Goal: Task Accomplishment & Management: Manage account settings

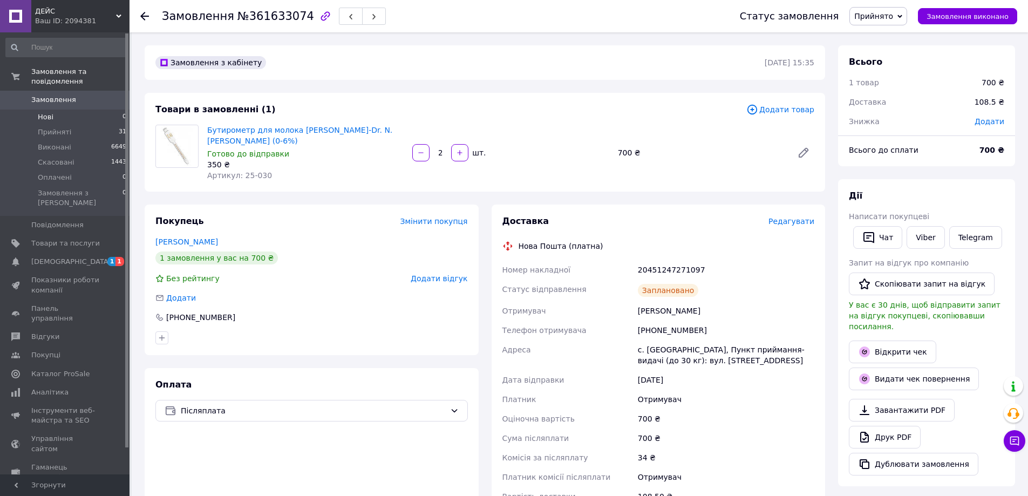
click at [96, 110] on li "Нові 0" at bounding box center [66, 117] width 133 height 15
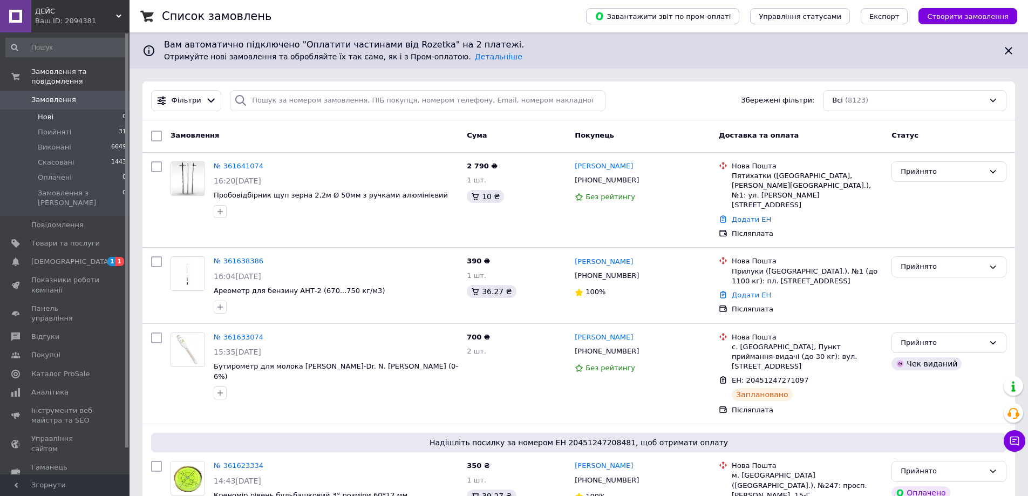
click at [78, 110] on li "Нові 0" at bounding box center [66, 117] width 133 height 15
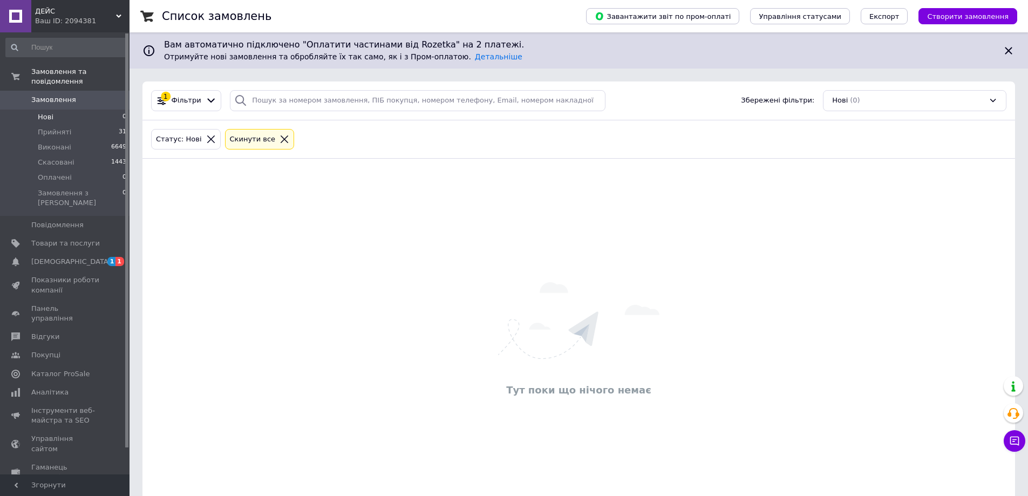
click at [58, 95] on span "Замовлення" at bounding box center [53, 100] width 45 height 10
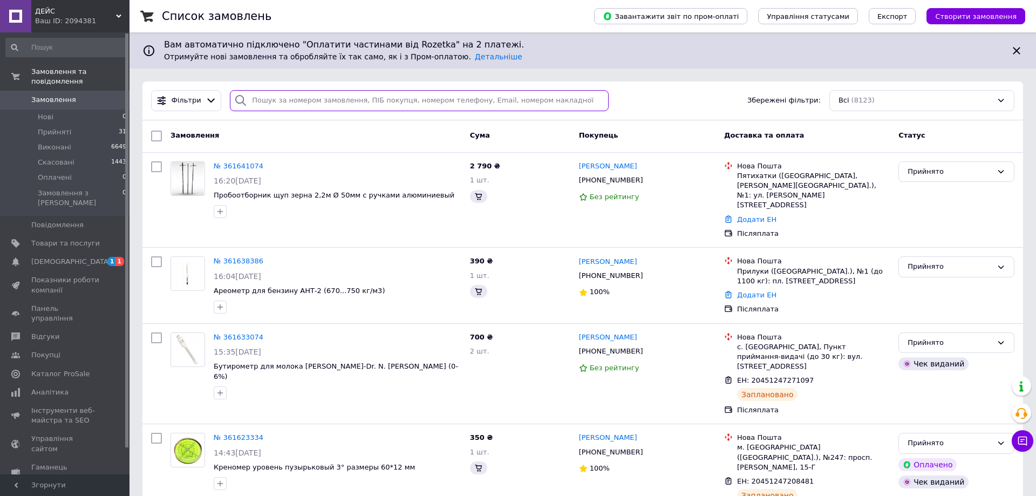
click at [297, 103] on input "search" at bounding box center [419, 100] width 379 height 21
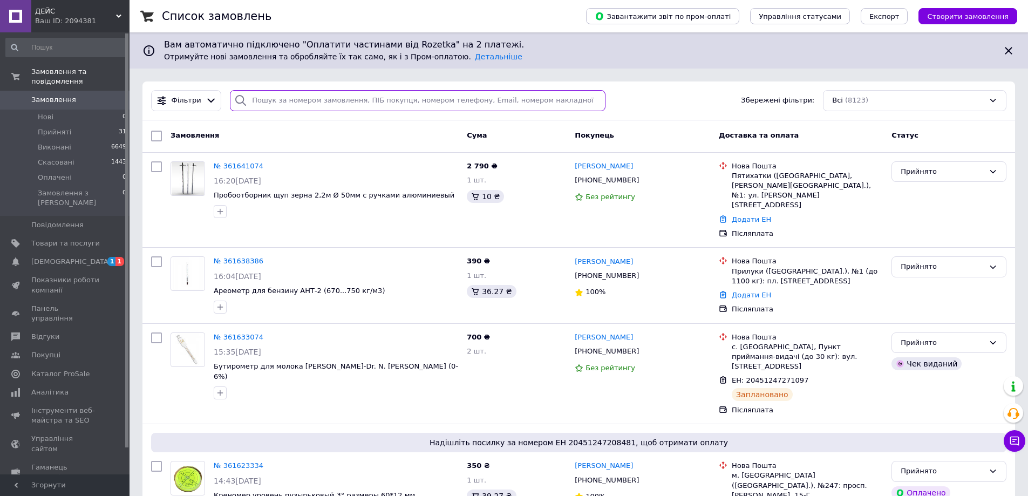
paste input "360386531"
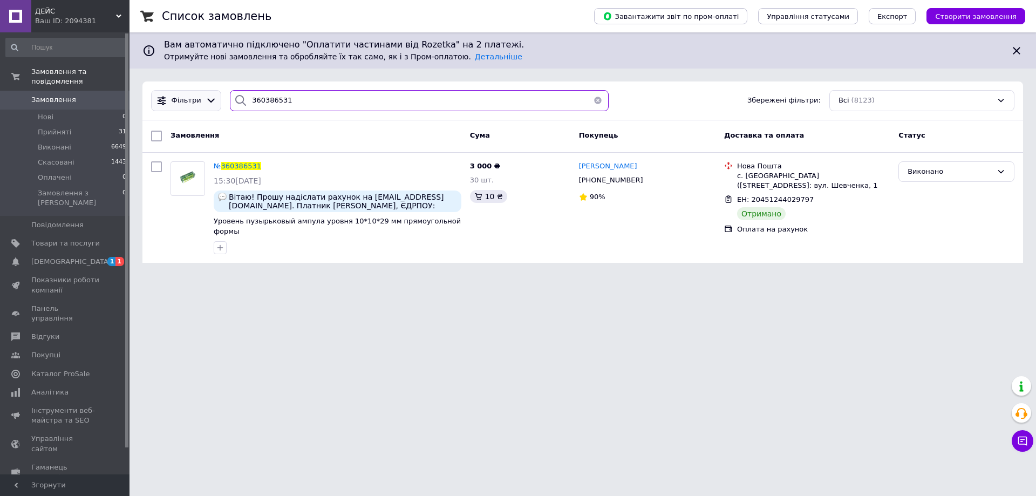
drag, startPoint x: 276, startPoint y: 100, endPoint x: 213, endPoint y: 100, distance: 62.6
click at [213, 100] on div "Фільтри 360386531 Збережені фільтри: Всі (8123)" at bounding box center [583, 100] width 872 height 21
paste input "19769"
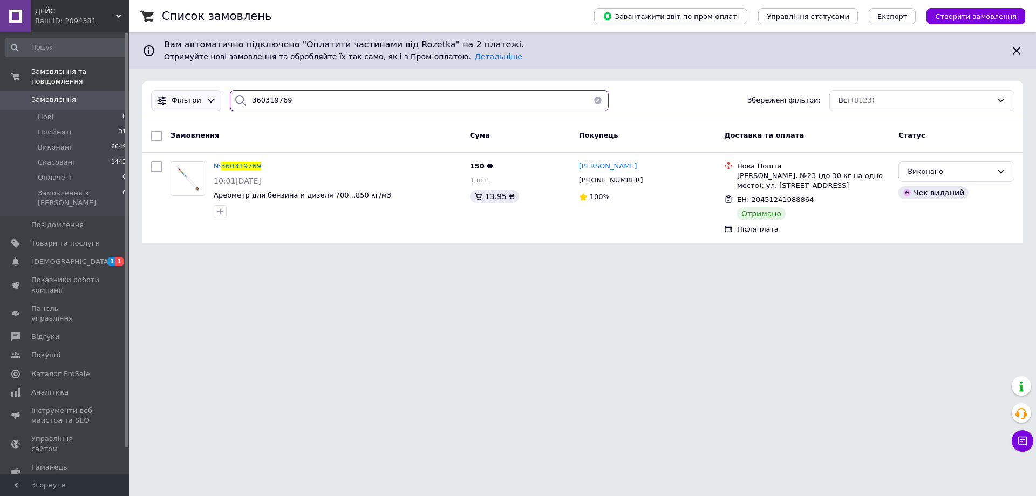
drag, startPoint x: 293, startPoint y: 98, endPoint x: 210, endPoint y: 99, distance: 83.1
click at [210, 99] on div "Фільтри 360319769 Збережені фільтри: Всі (8123)" at bounding box center [583, 100] width 872 height 21
paste input "284375"
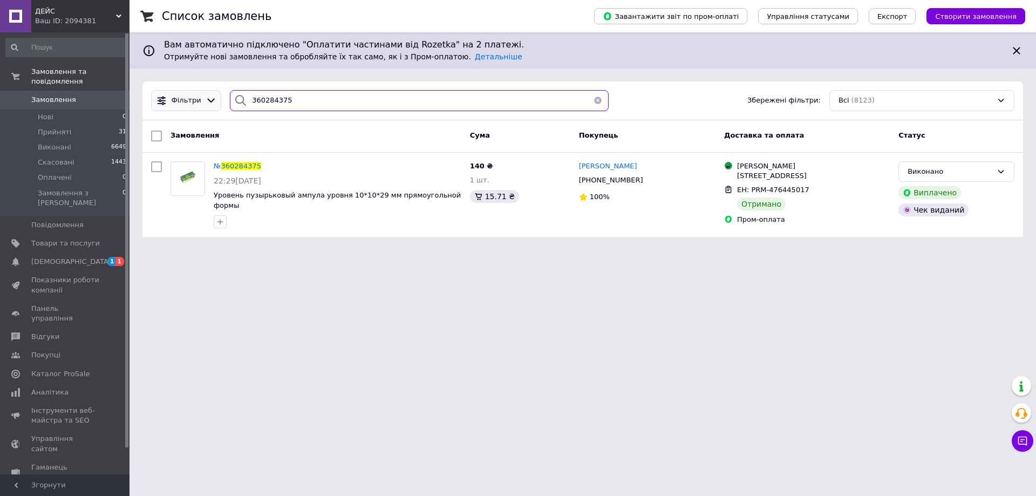
drag, startPoint x: 284, startPoint y: 101, endPoint x: 216, endPoint y: 101, distance: 68.0
click at [216, 101] on div "Фільтри 360284375 Збережені фільтри: Всі (8123)" at bounding box center [583, 100] width 872 height 21
paste input "12712"
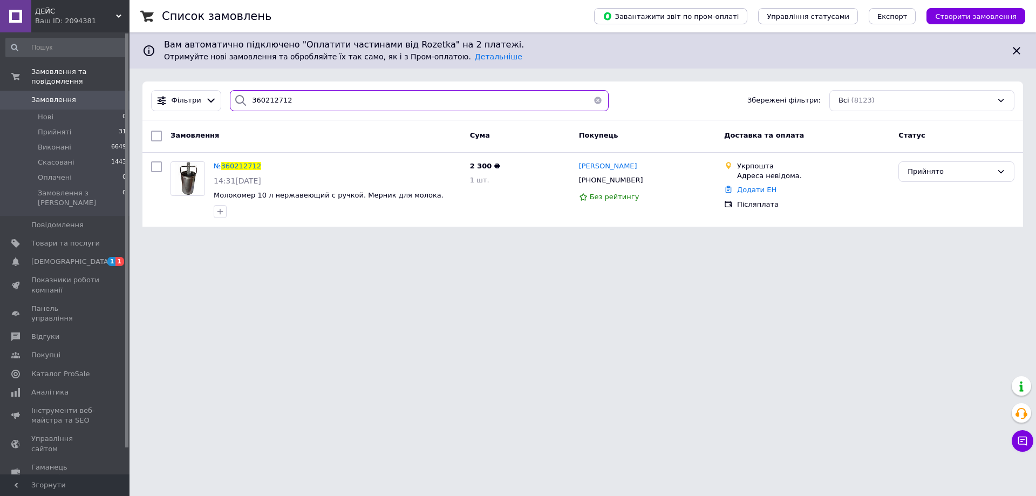
drag, startPoint x: 259, startPoint y: 96, endPoint x: 236, endPoint y: 100, distance: 23.0
click at [236, 100] on div "360212712" at bounding box center [419, 100] width 379 height 21
paste input "59903377"
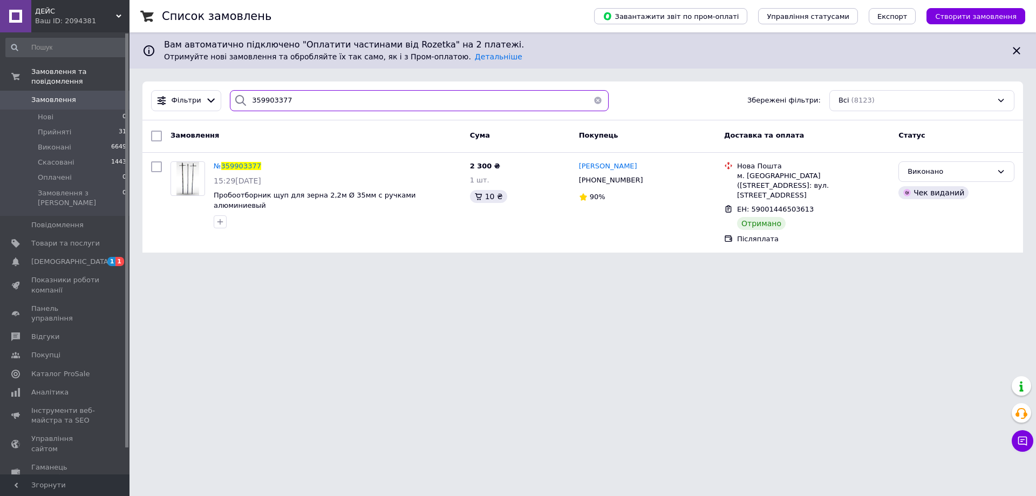
drag, startPoint x: 296, startPoint y: 97, endPoint x: 228, endPoint y: 94, distance: 68.0
click at [230, 94] on div "359903377" at bounding box center [419, 100] width 379 height 21
paste input "872551"
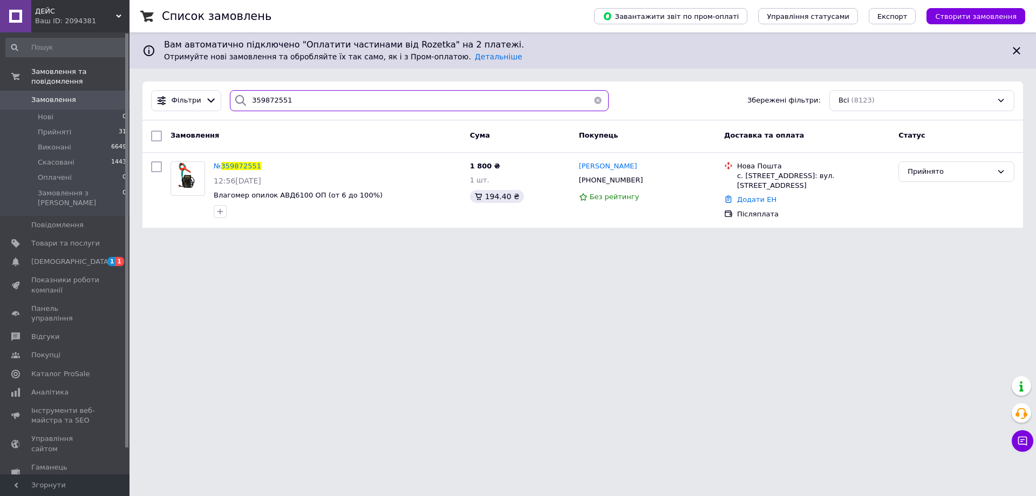
drag, startPoint x: 293, startPoint y: 100, endPoint x: 232, endPoint y: 101, distance: 61.5
click at [232, 101] on div "359872551" at bounding box center [419, 100] width 379 height 21
paste input "770480"
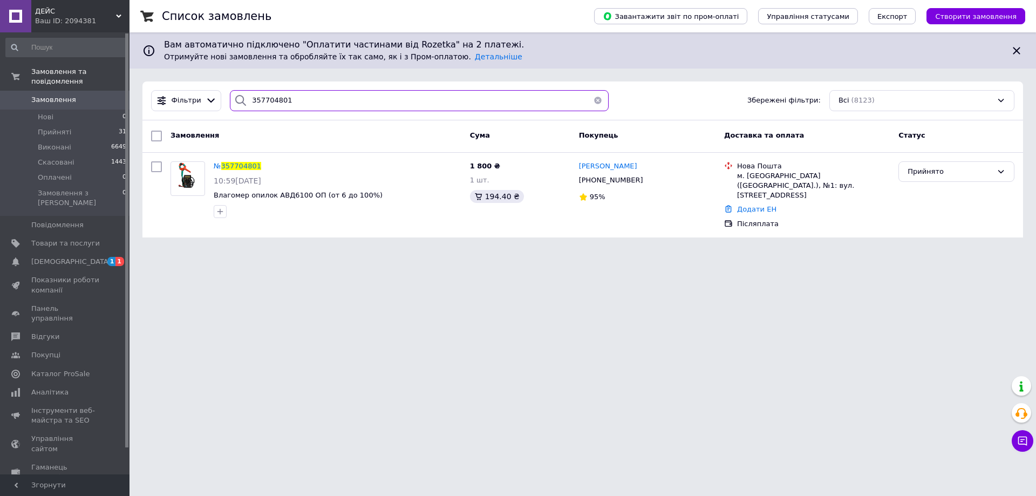
drag, startPoint x: 289, startPoint y: 101, endPoint x: 224, endPoint y: 101, distance: 64.2
click at [226, 101] on div "357704801" at bounding box center [419, 100] width 387 height 21
paste input "61180708"
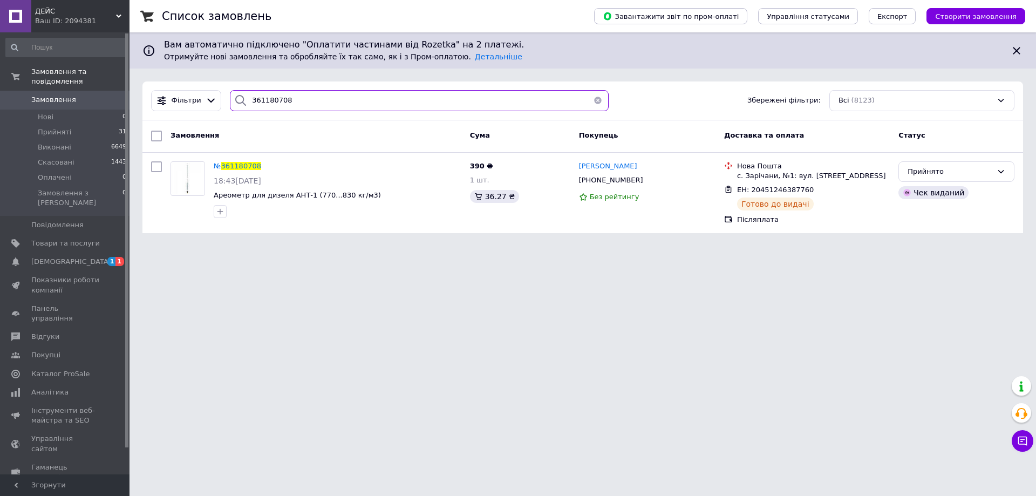
drag, startPoint x: 295, startPoint y: 100, endPoint x: 220, endPoint y: 100, distance: 74.5
click at [220, 100] on div "Фільтри 361180708 Збережені фільтри: Всі (8123)" at bounding box center [583, 100] width 872 height 21
paste input "343797"
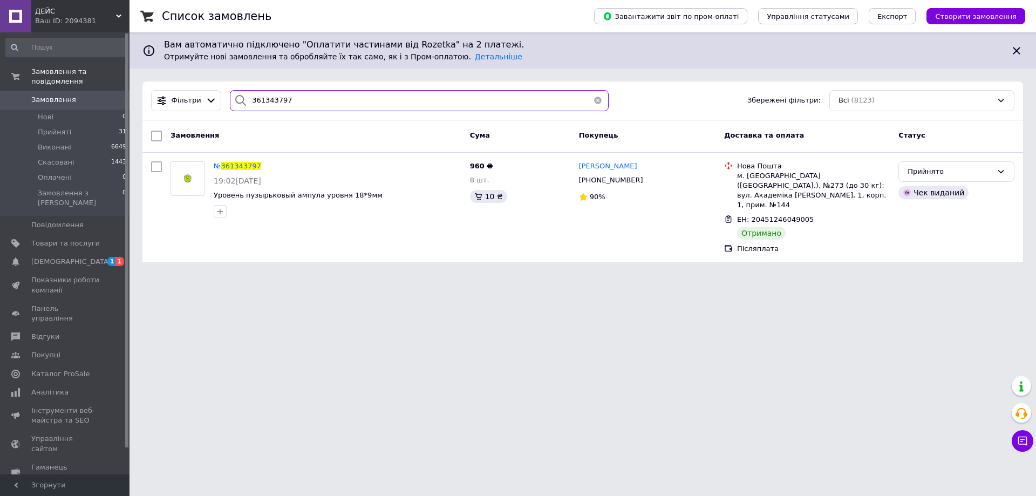
click at [230, 101] on div "361343797" at bounding box center [419, 100] width 379 height 21
paste input "638386"
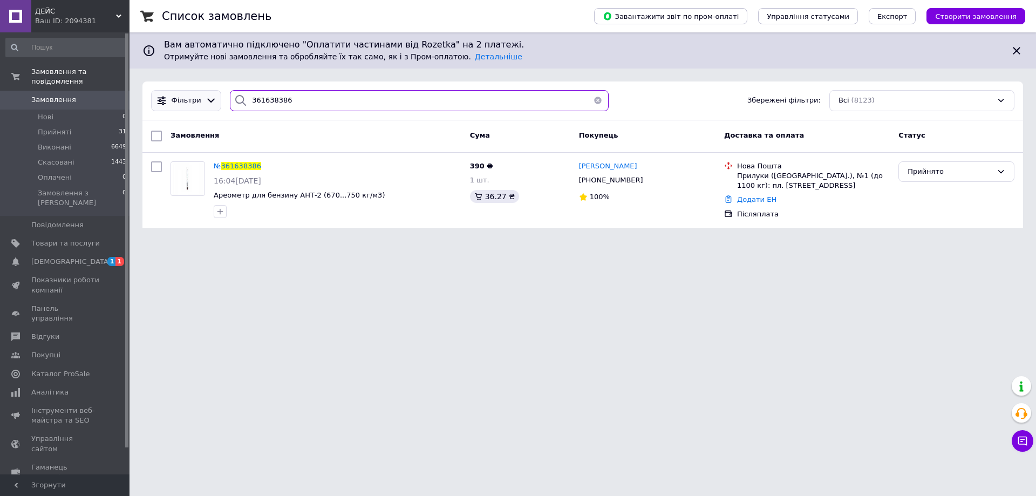
drag, startPoint x: 286, startPoint y: 98, endPoint x: 205, endPoint y: 99, distance: 80.9
click at [205, 99] on div "Фільтри 361638386 Збережені фільтри: Всі (8123)" at bounding box center [583, 100] width 872 height 21
paste input "0971489"
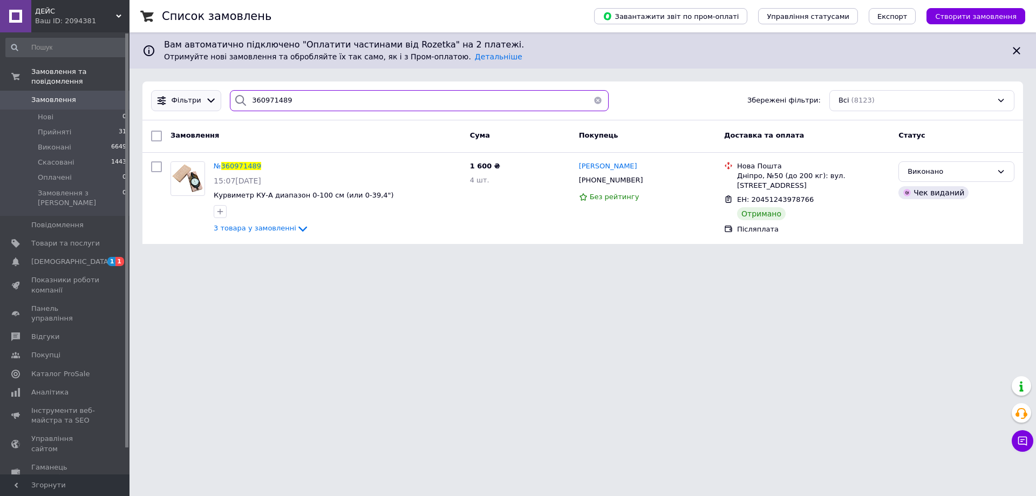
drag, startPoint x: 286, startPoint y: 99, endPoint x: 214, endPoint y: 99, distance: 71.8
click at [214, 99] on div "Фільтри 360971489 Збережені фільтри: Всі (8123)" at bounding box center [583, 100] width 872 height 21
paste input "18025"
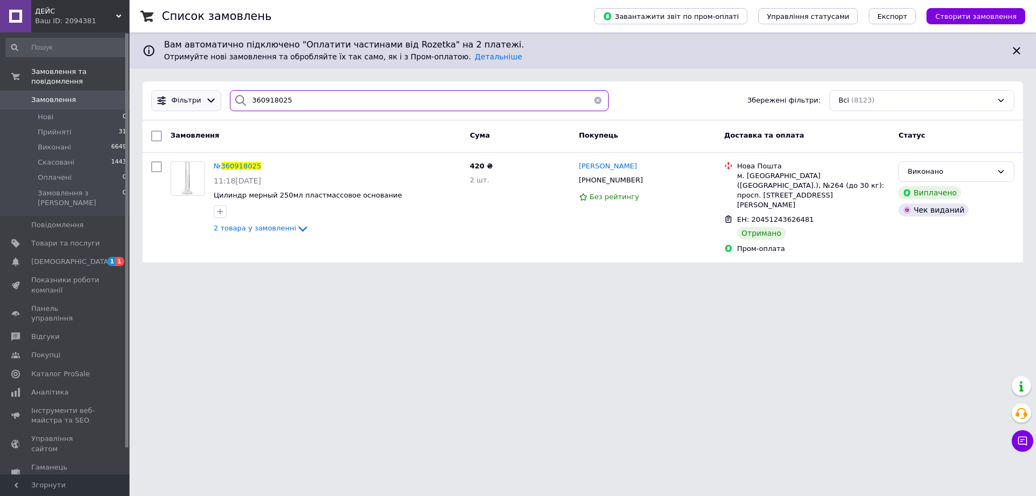
drag, startPoint x: 256, startPoint y: 97, endPoint x: 206, endPoint y: 96, distance: 50.7
click at [206, 96] on div "Фільтри 360918025 Збережені фільтри: Всі (8123)" at bounding box center [583, 100] width 872 height 21
paste input "5024"
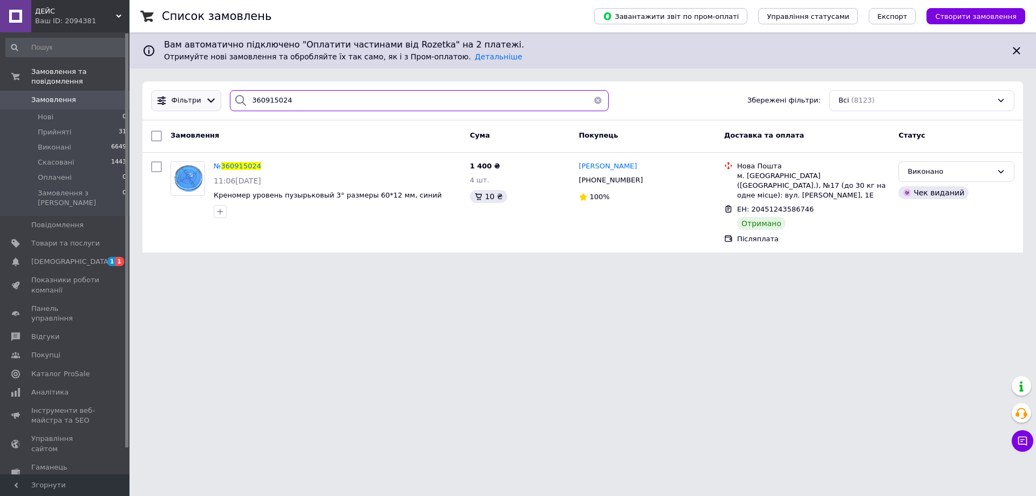
drag, startPoint x: 289, startPoint y: 100, endPoint x: 214, endPoint y: 103, distance: 75.6
click at [214, 103] on div "Фільтри 360915024 Збережені фільтри: Всі (8123)" at bounding box center [583, 100] width 872 height 21
drag, startPoint x: 286, startPoint y: 98, endPoint x: 233, endPoint y: 98, distance: 52.9
click at [233, 98] on div "360915024" at bounding box center [419, 100] width 379 height 21
paste input "00009"
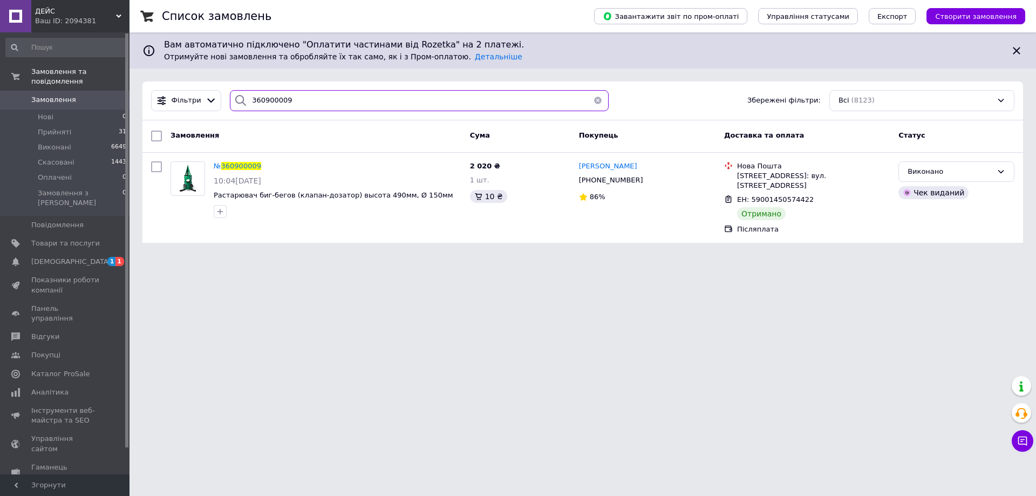
drag, startPoint x: 287, startPoint y: 102, endPoint x: 227, endPoint y: 99, distance: 60.5
click at [230, 99] on div "360900009" at bounding box center [419, 100] width 379 height 21
paste input "764812"
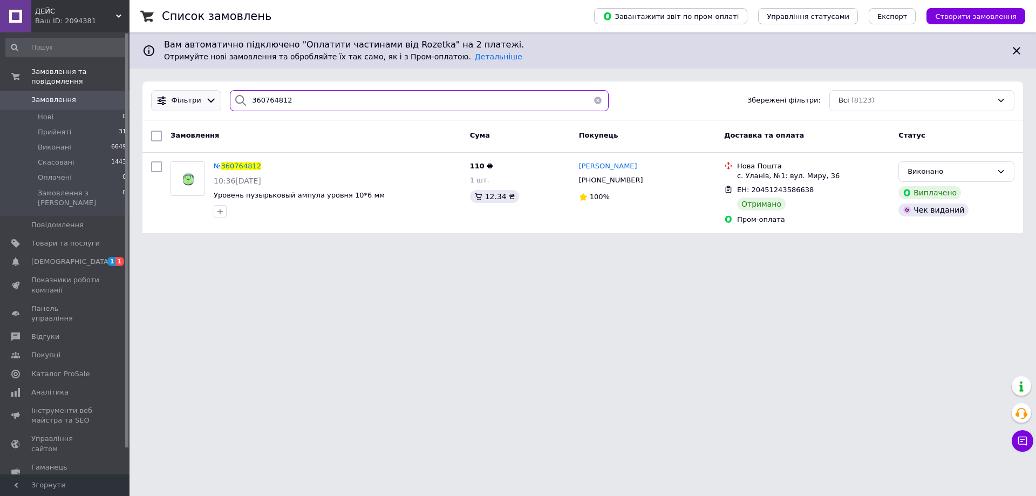
drag, startPoint x: 296, startPoint y: 97, endPoint x: 206, endPoint y: 97, distance: 90.1
click at [206, 97] on div "Фільтри 360764812 Збережені фільтри: Всі (8123)" at bounding box center [583, 100] width 872 height 21
paste input "18958"
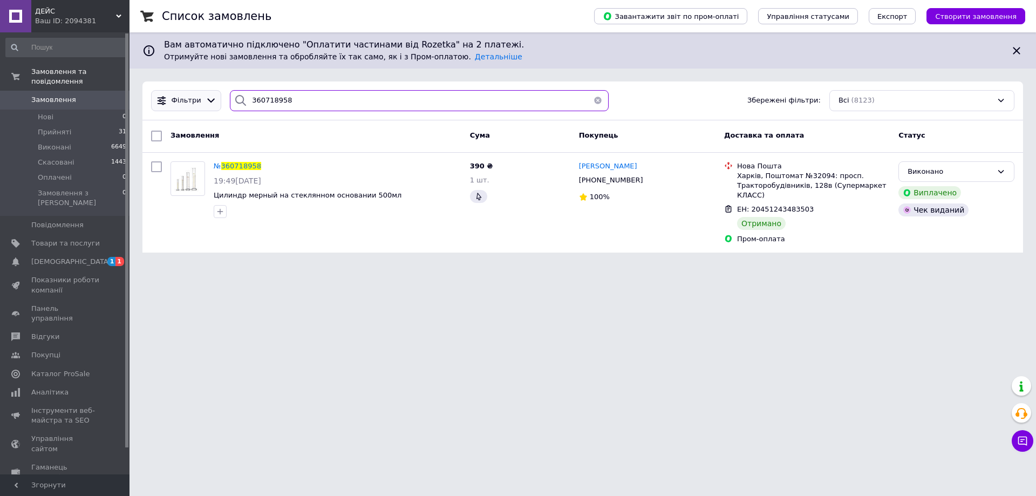
drag, startPoint x: 230, startPoint y: 99, endPoint x: 210, endPoint y: 99, distance: 20.5
click at [210, 99] on div "Фільтри 360718958 Збережені фільтри: Всі (8123)" at bounding box center [583, 100] width 872 height 21
paste input "617077"
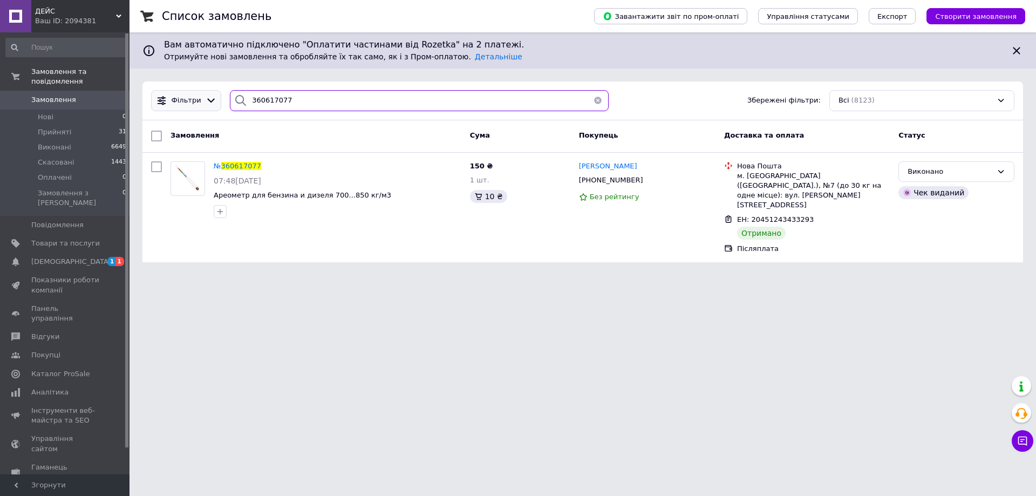
drag, startPoint x: 263, startPoint y: 100, endPoint x: 182, endPoint y: 100, distance: 80.9
click at [182, 100] on div "Фільтри 360617077 Збережені фільтри: Всі (8123)" at bounding box center [583, 100] width 872 height 21
paste input "530934"
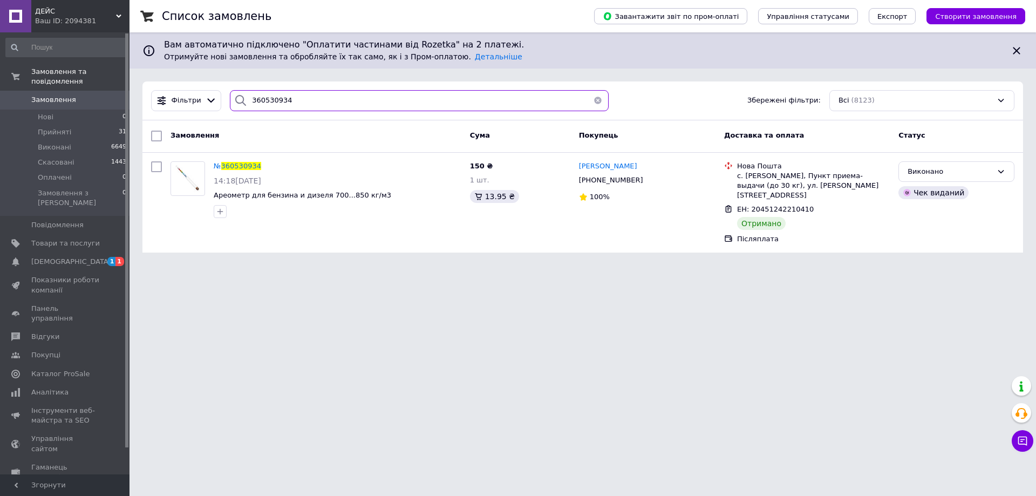
drag, startPoint x: 289, startPoint y: 100, endPoint x: 227, endPoint y: 98, distance: 61.5
click at [230, 98] on div "360530934" at bounding box center [419, 100] width 379 height 21
paste input "1056023"
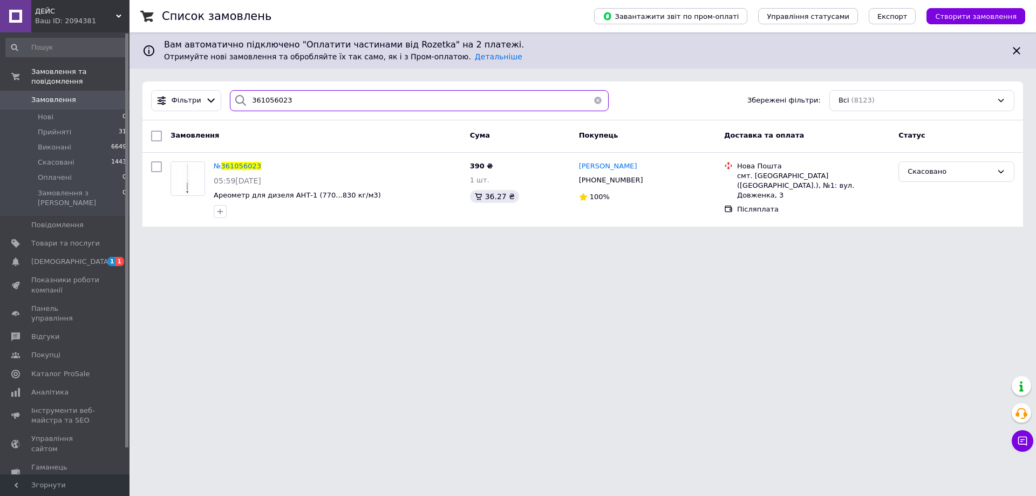
drag, startPoint x: 287, startPoint y: 101, endPoint x: 218, endPoint y: 94, distance: 69.4
click at [219, 94] on div "Фільтри 361056023 Збережені фільтри: Всі (8123)" at bounding box center [583, 100] width 872 height 21
paste input "0687577"
type input "360687577"
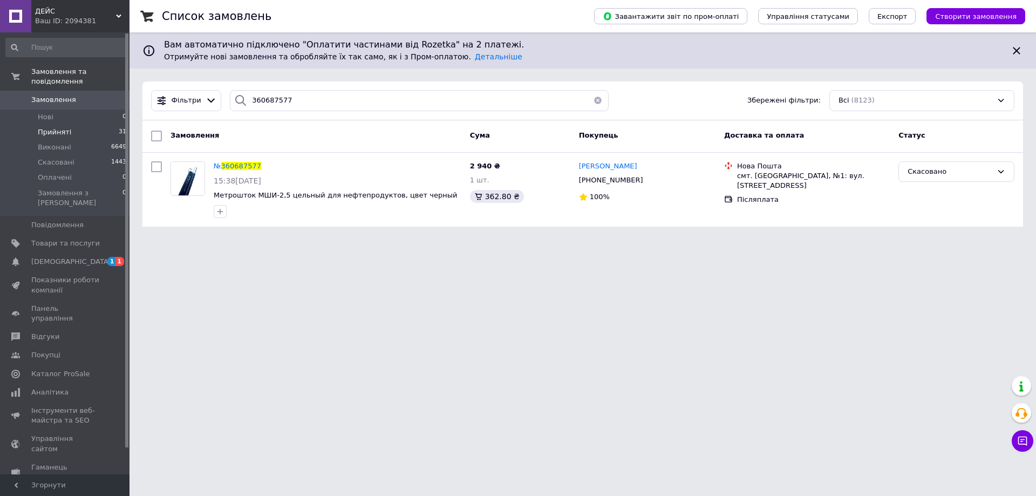
click at [78, 125] on li "Прийняті 31" at bounding box center [66, 132] width 133 height 15
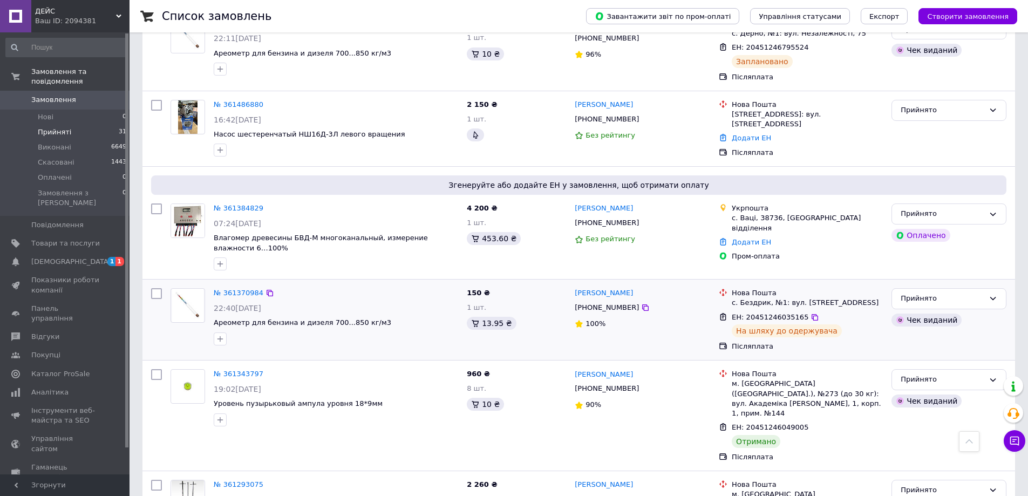
scroll to position [755, 0]
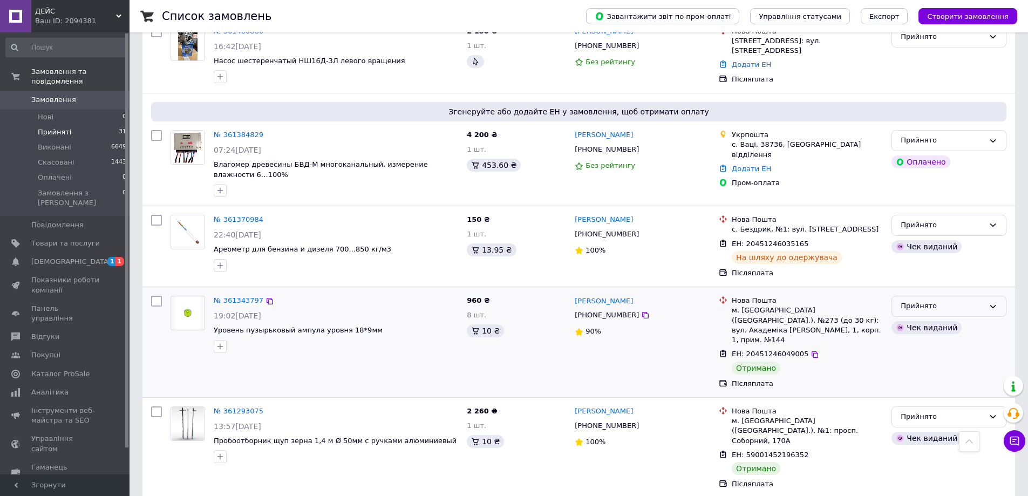
click at [941, 301] on div "Прийнято" at bounding box center [942, 306] width 84 height 11
click at [917, 319] on li "Виконано" at bounding box center [949, 329] width 114 height 20
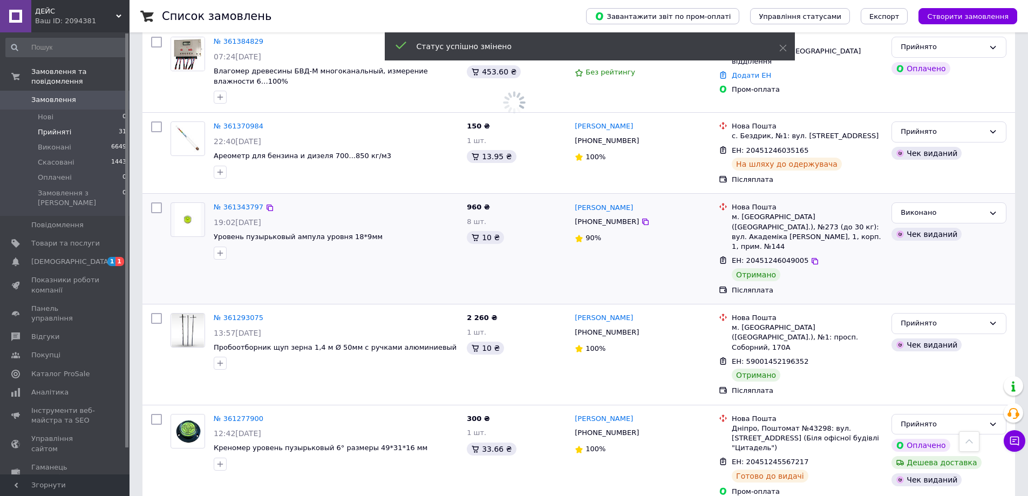
scroll to position [863, 0]
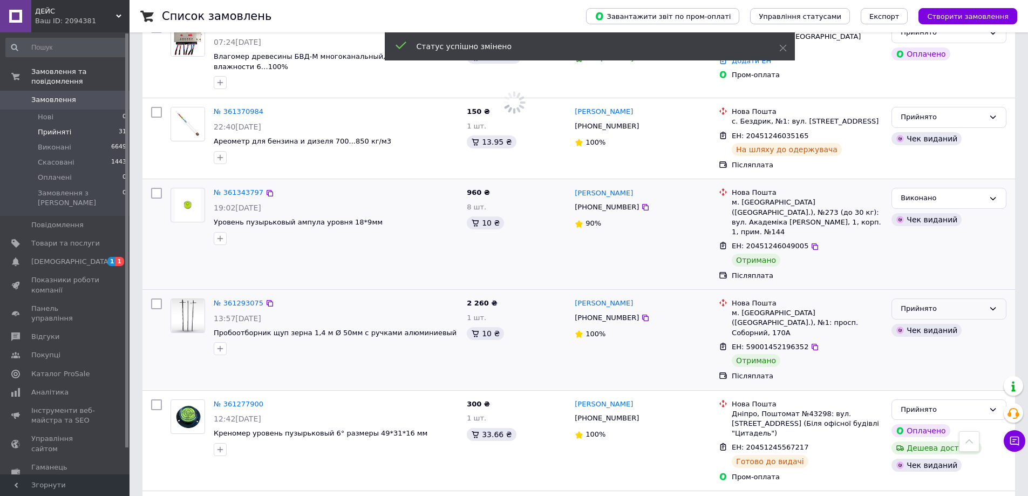
click at [924, 303] on div "Прийнято" at bounding box center [942, 308] width 84 height 11
click at [922, 322] on li "Виконано" at bounding box center [949, 332] width 114 height 20
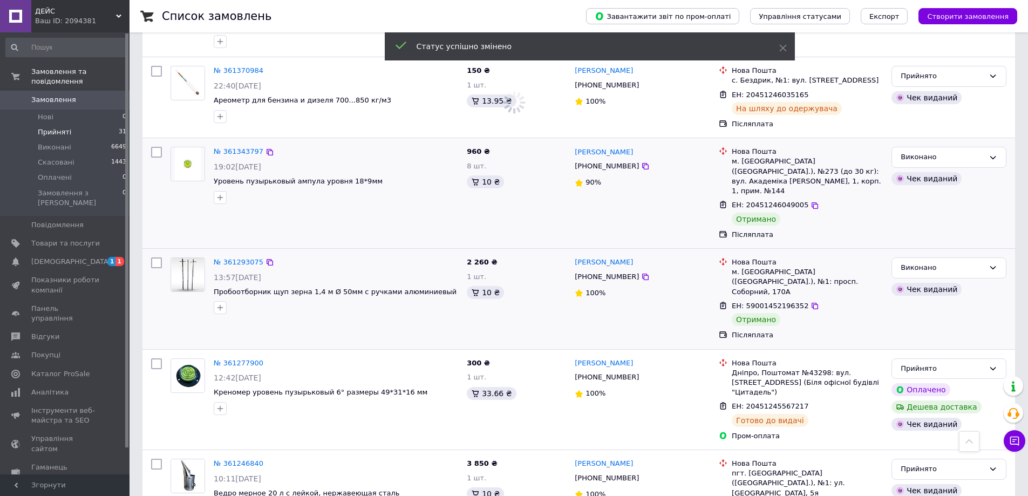
scroll to position [1079, 0]
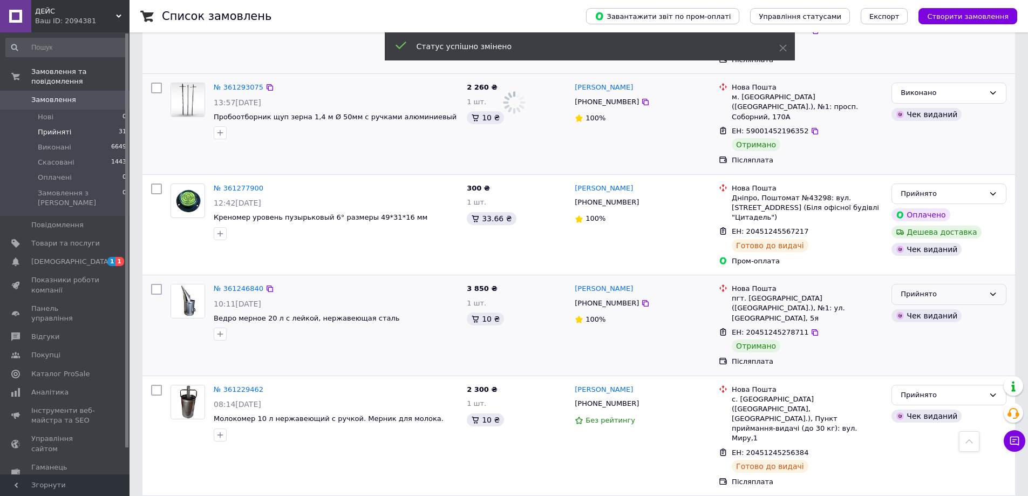
click at [916, 289] on div "Прийнято" at bounding box center [942, 294] width 84 height 11
click at [921, 307] on li "Виконано" at bounding box center [949, 317] width 114 height 20
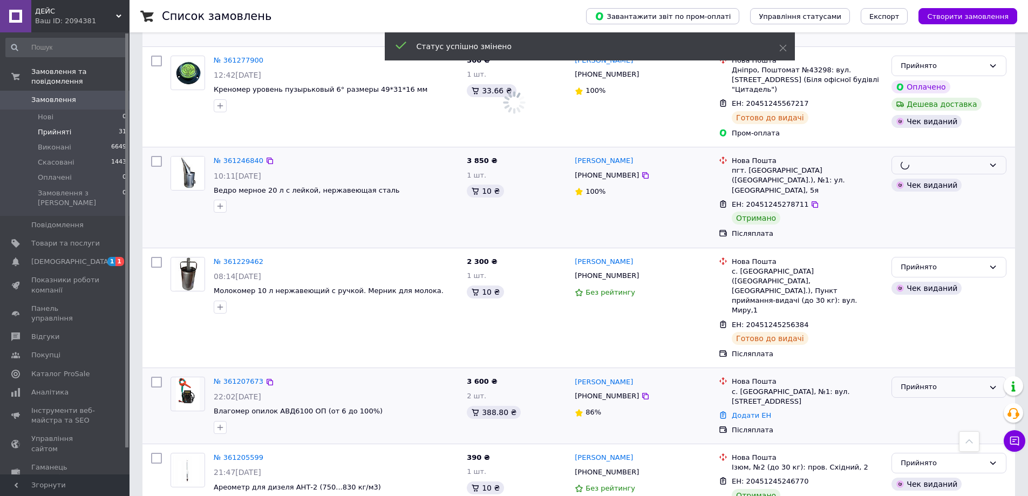
scroll to position [1241, 0]
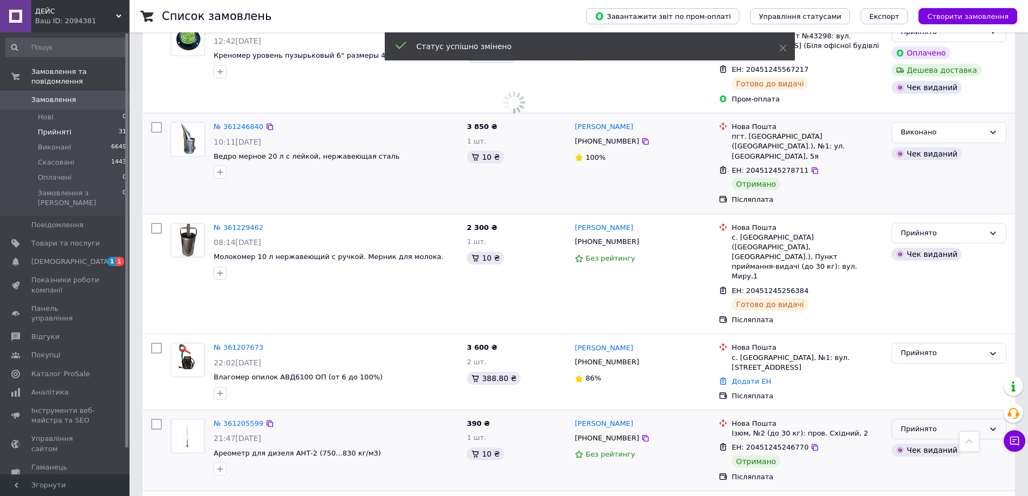
click at [913, 424] on div "Прийнято" at bounding box center [942, 429] width 84 height 11
click at [914, 441] on li "Виконано" at bounding box center [949, 451] width 114 height 20
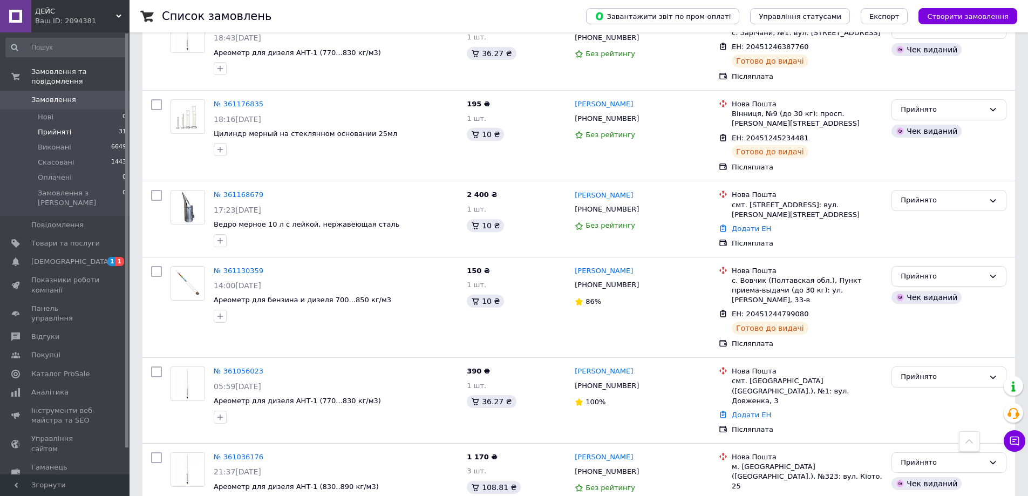
scroll to position [1340, 0]
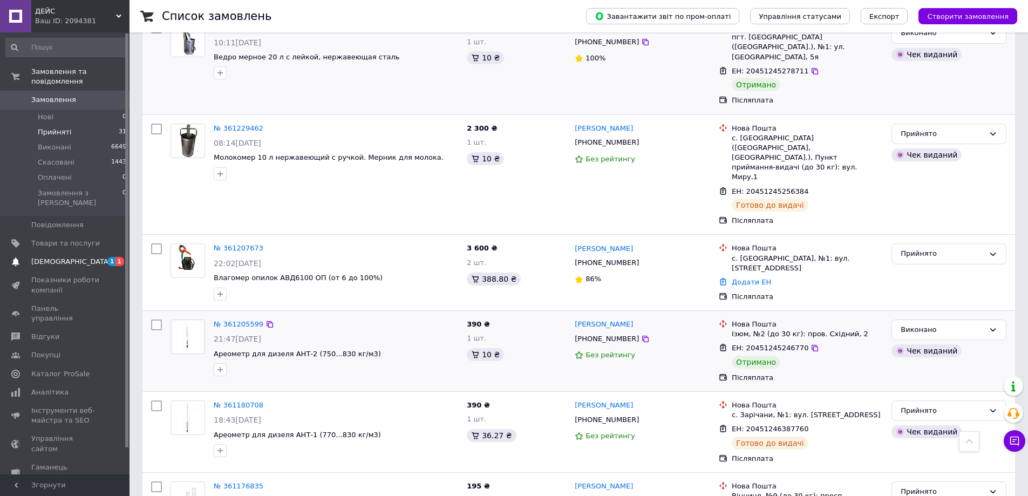
click at [74, 257] on span "[DEMOGRAPHIC_DATA]" at bounding box center [65, 262] width 69 height 10
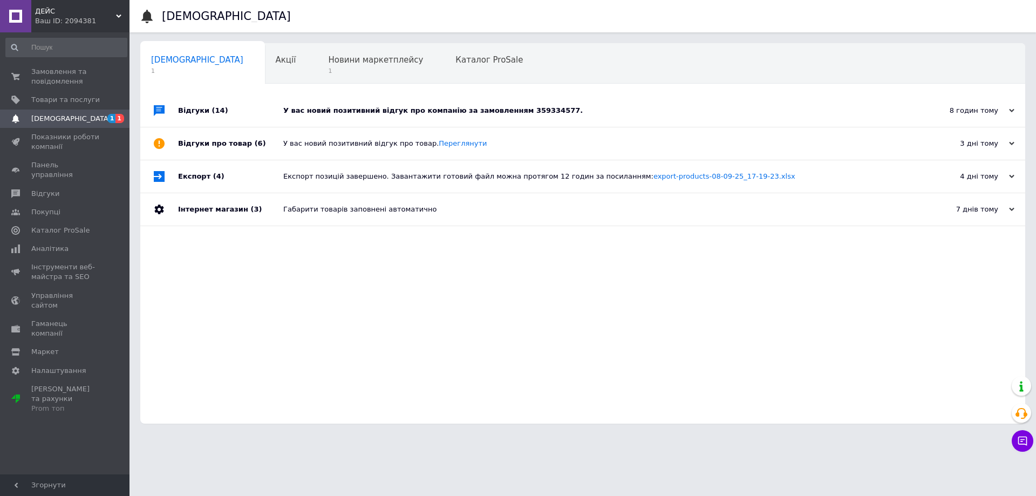
click at [393, 110] on div "У вас новий позитивний відгук про компанію за замовленням 359334577." at bounding box center [594, 111] width 623 height 10
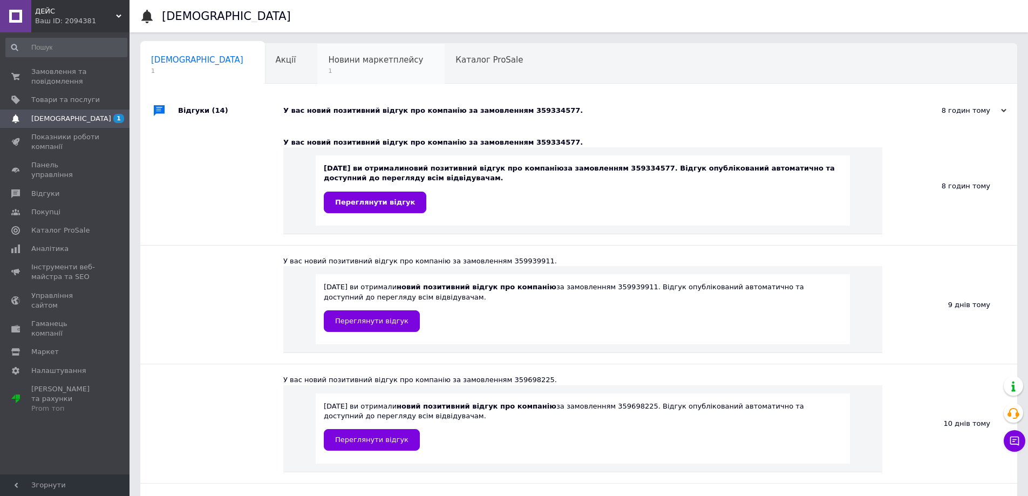
click at [328, 65] on span "Новини маркетплейсу" at bounding box center [375, 60] width 95 height 10
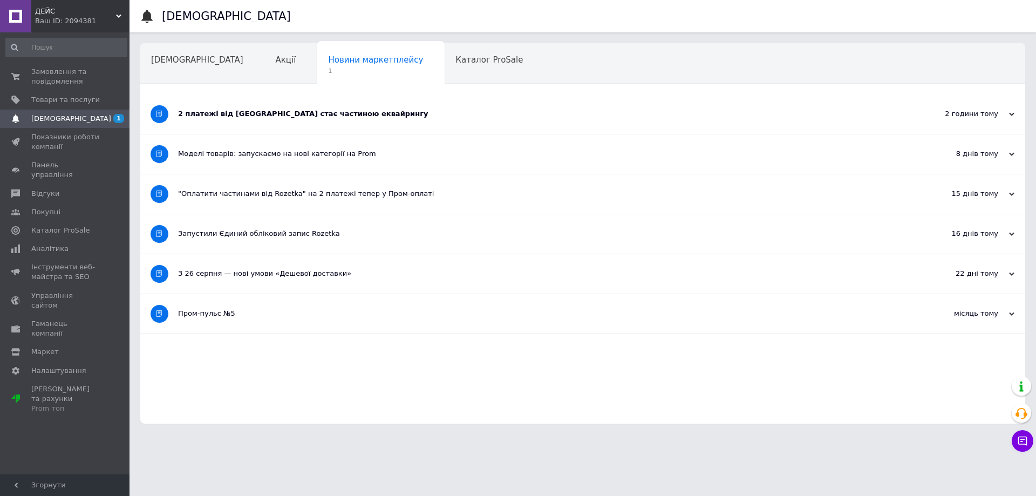
click at [316, 114] on div "2 платежі від [GEOGRAPHIC_DATA] стає частиною еквайрингу" at bounding box center [542, 114] width 728 height 10
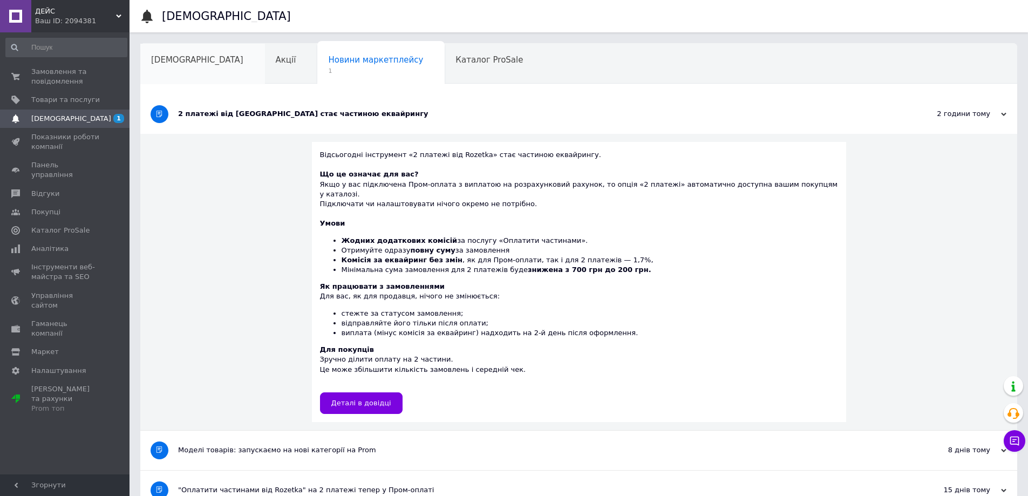
click at [175, 64] on span "[DEMOGRAPHIC_DATA]" at bounding box center [197, 60] width 92 height 10
